Goal: Task Accomplishment & Management: Manage account settings

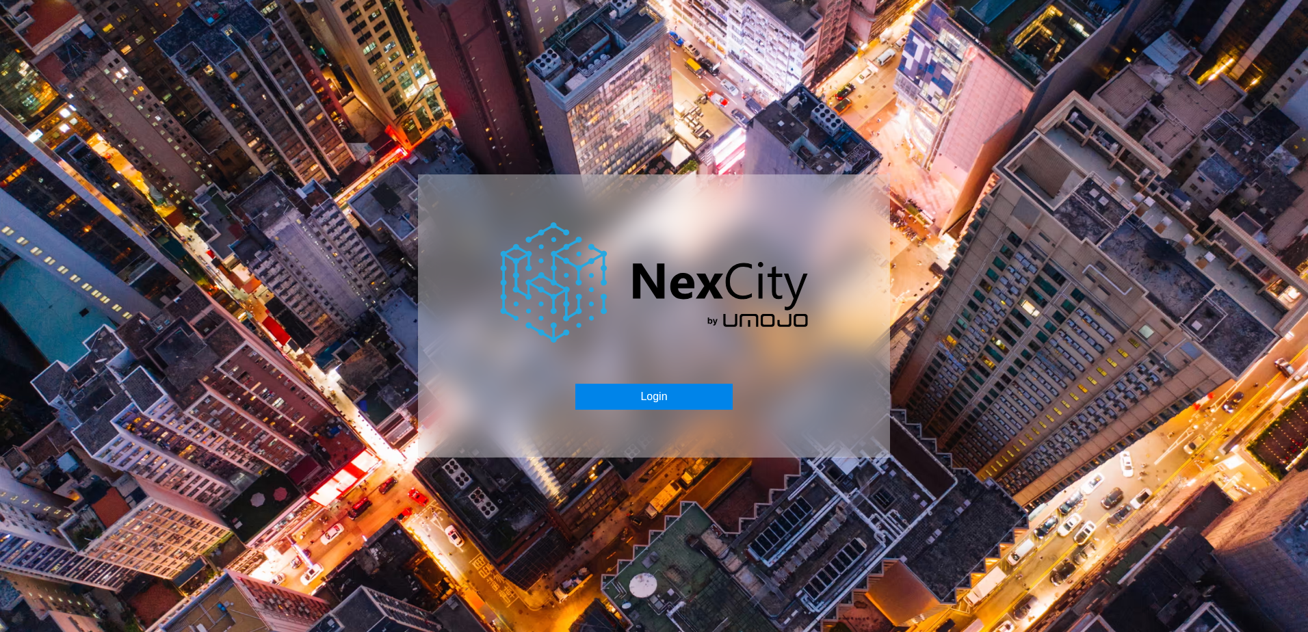
click at [657, 393] on button "Login" at bounding box center [653, 397] width 157 height 26
click at [638, 398] on button "Login" at bounding box center [653, 397] width 157 height 26
click at [645, 393] on button "Login" at bounding box center [653, 397] width 157 height 26
click at [631, 393] on button "Login" at bounding box center [653, 397] width 157 height 26
